Goal: Task Accomplishment & Management: Manage account settings

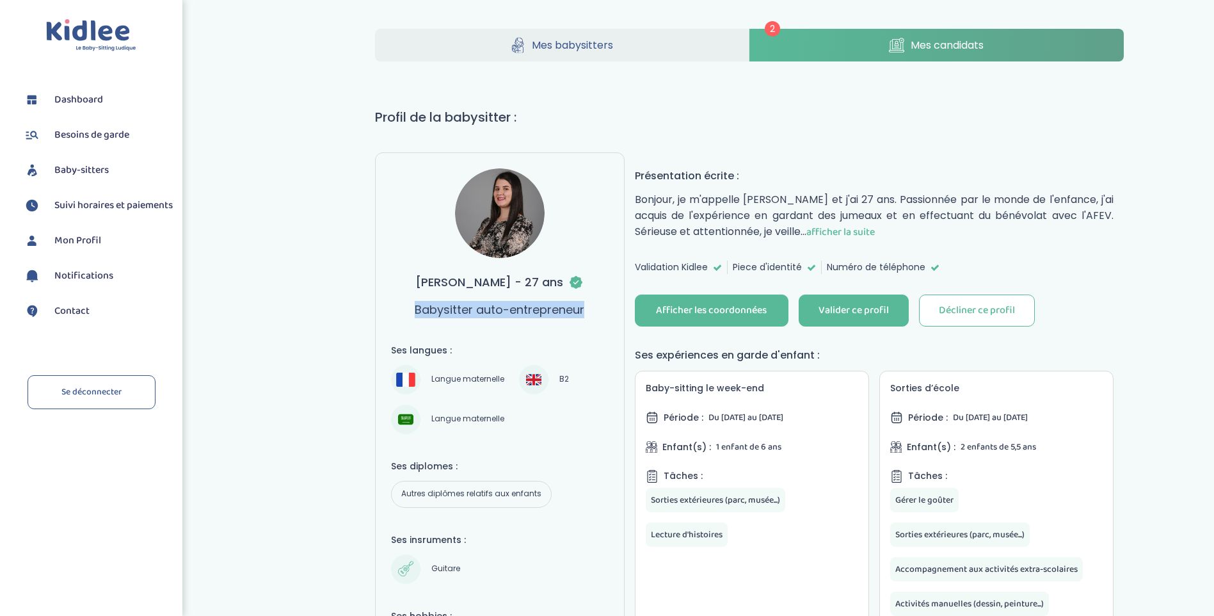
drag, startPoint x: 586, startPoint y: 308, endPoint x: 417, endPoint y: 301, distance: 169.1
click at [417, 301] on div "[PERSON_NAME] - 27 ans Babysitter auto-entrepreneur" at bounding box center [500, 243] width 218 height 150
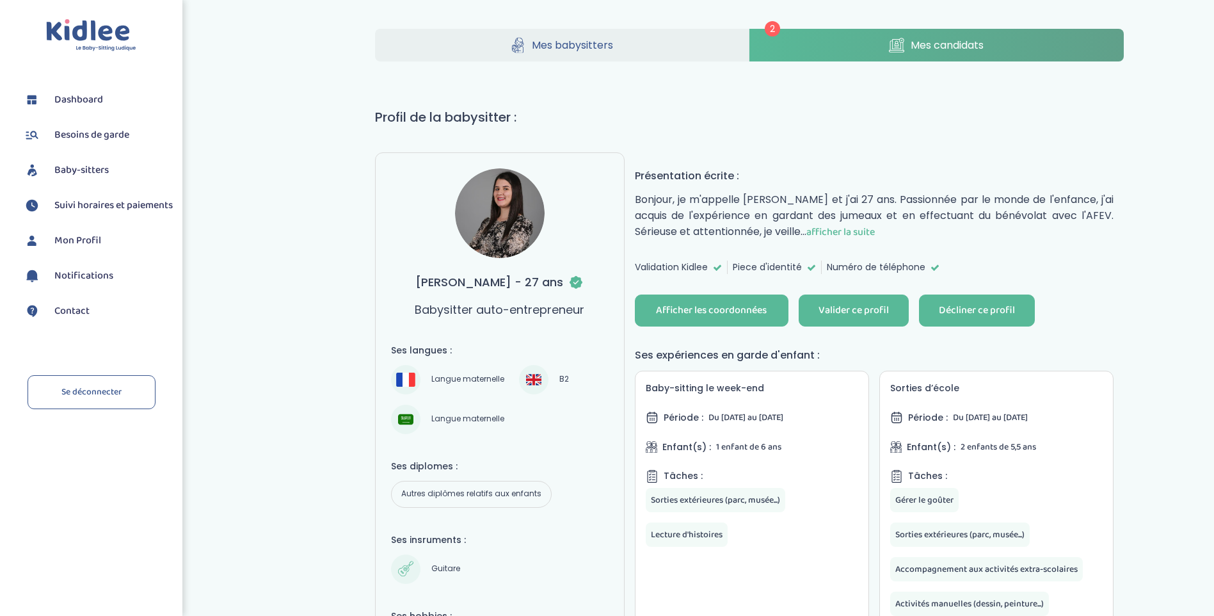
click at [977, 308] on div "Décliner ce profil" at bounding box center [977, 310] width 76 height 15
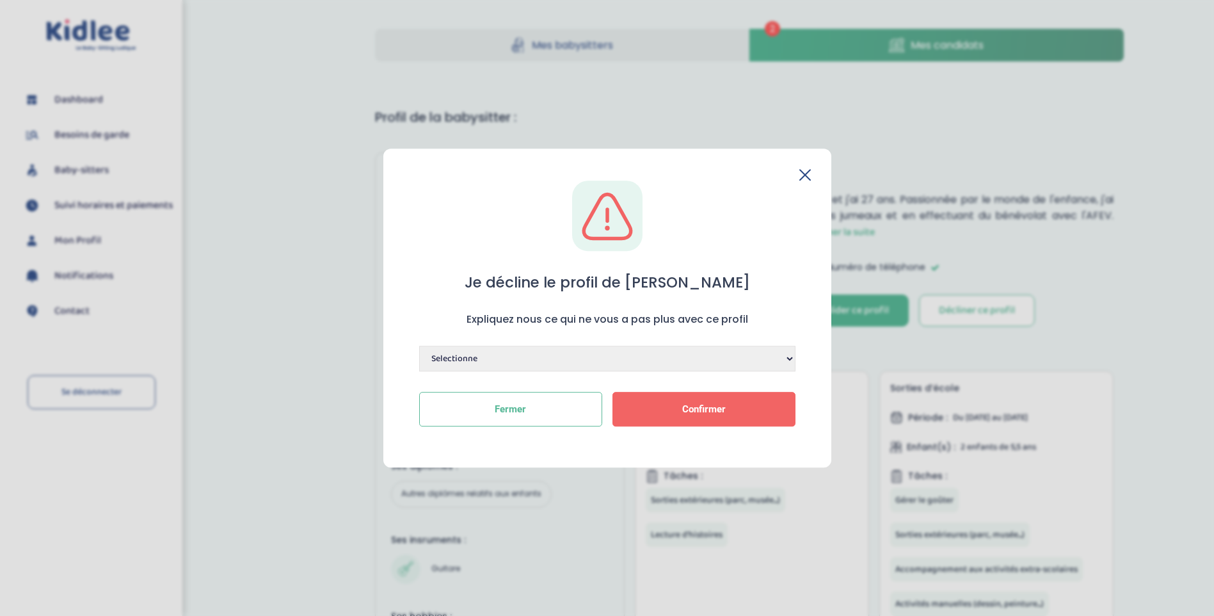
click at [689, 403] on span "Confirmer" at bounding box center [704, 409] width 44 height 12
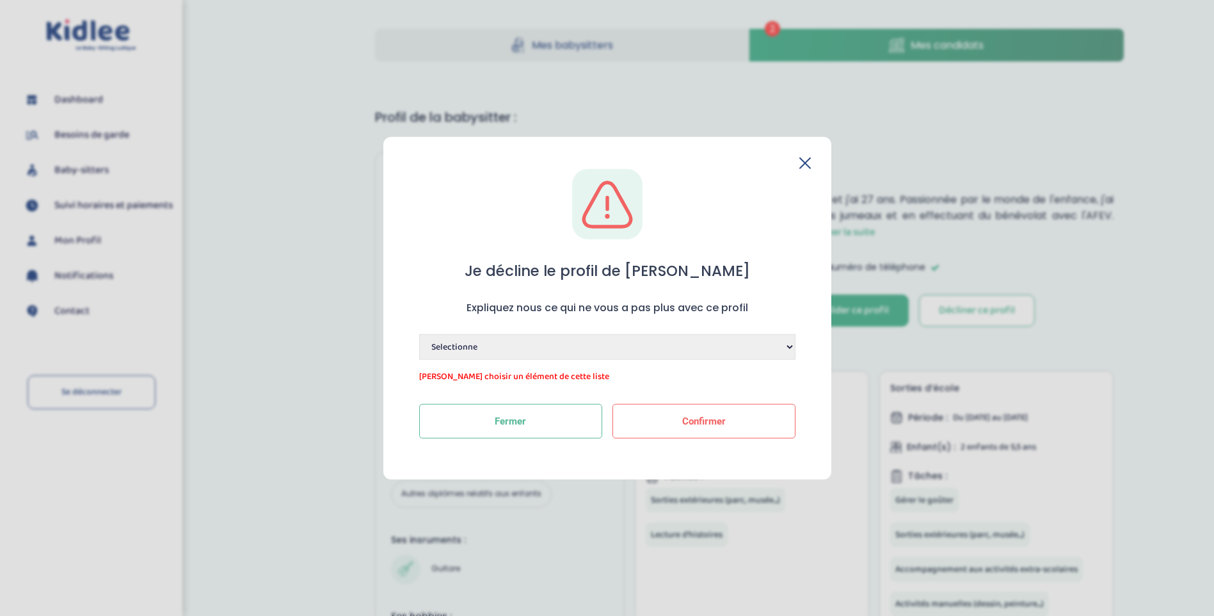
drag, startPoint x: 480, startPoint y: 345, endPoint x: 486, endPoint y: 351, distance: 8.6
click at [480, 345] on select "Selectionne Manque de dynamisme Manque d'expérience Manque de motivation Dispon…" at bounding box center [607, 346] width 376 height 26
select select "Autre"
click at [419, 333] on select "Selectionne Manque de dynamisme Manque d'expérience Manque de motivation Dispon…" at bounding box center [607, 346] width 376 height 26
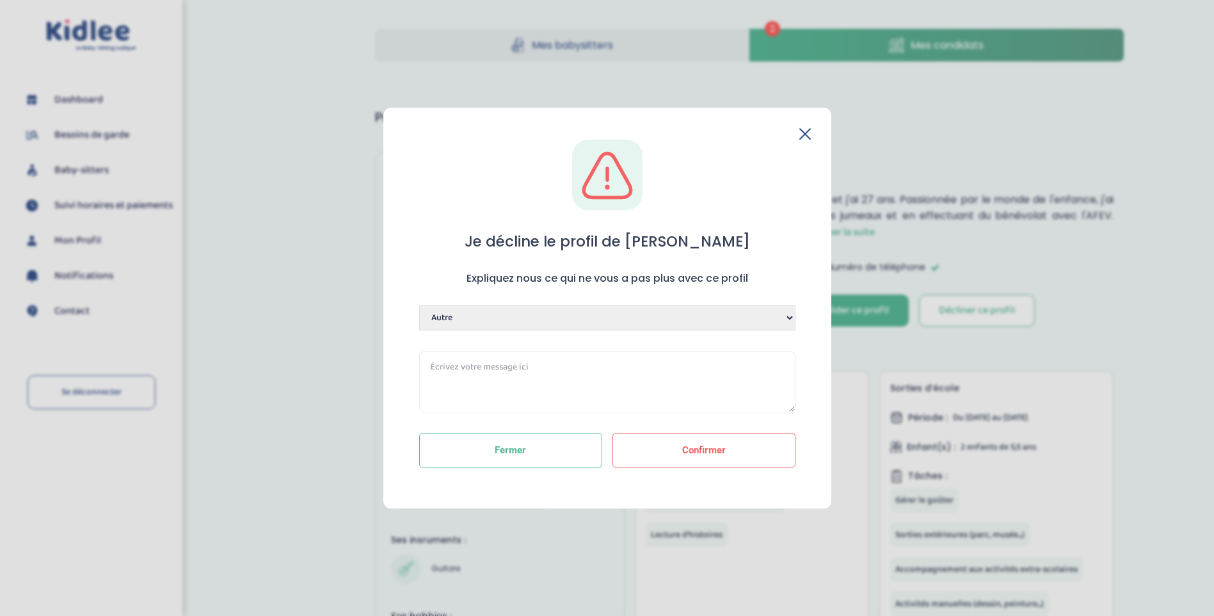
click at [542, 355] on textarea at bounding box center [607, 381] width 376 height 61
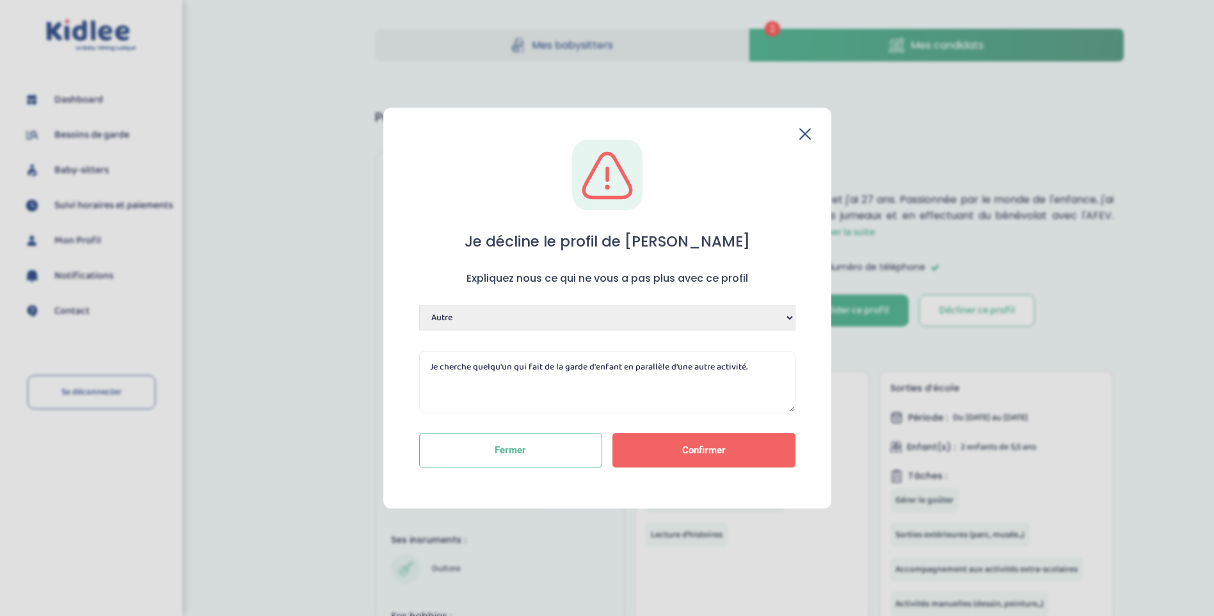
type textarea "Je cherche quelqu'un qui fait de la garde d'enfant en parallèle d'une autre act…"
click at [694, 442] on button "Confirmer" at bounding box center [703, 450] width 183 height 35
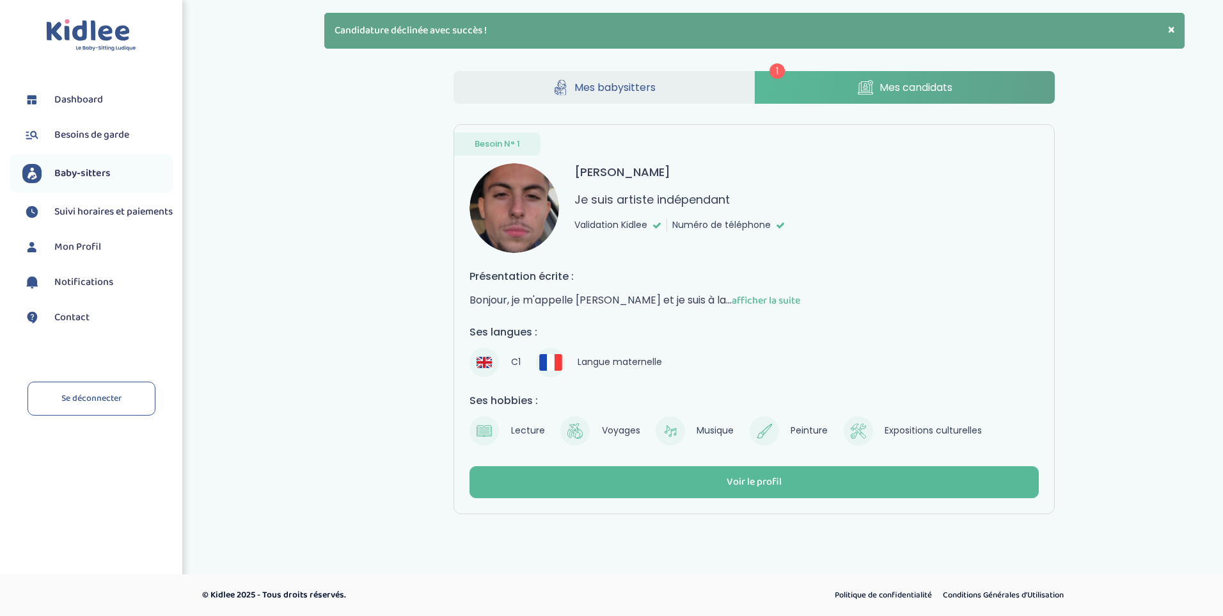
click at [321, 268] on div "1 Mes babysitters Mes candidats Besoin N° 1 [PERSON_NAME] Je suis artiste indép…" at bounding box center [754, 292] width 937 height 462
